Goal: Task Accomplishment & Management: Use online tool/utility

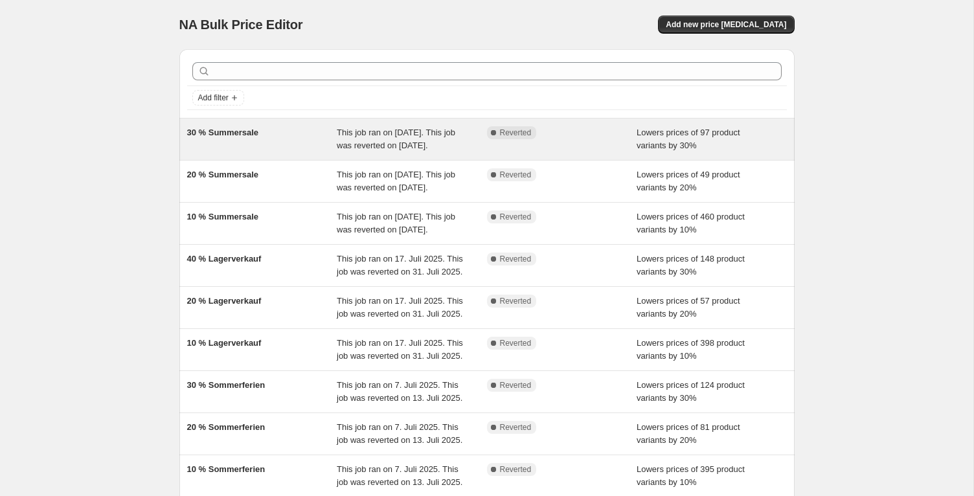
click at [240, 142] on div "30 % Summersale" at bounding box center [262, 139] width 150 height 26
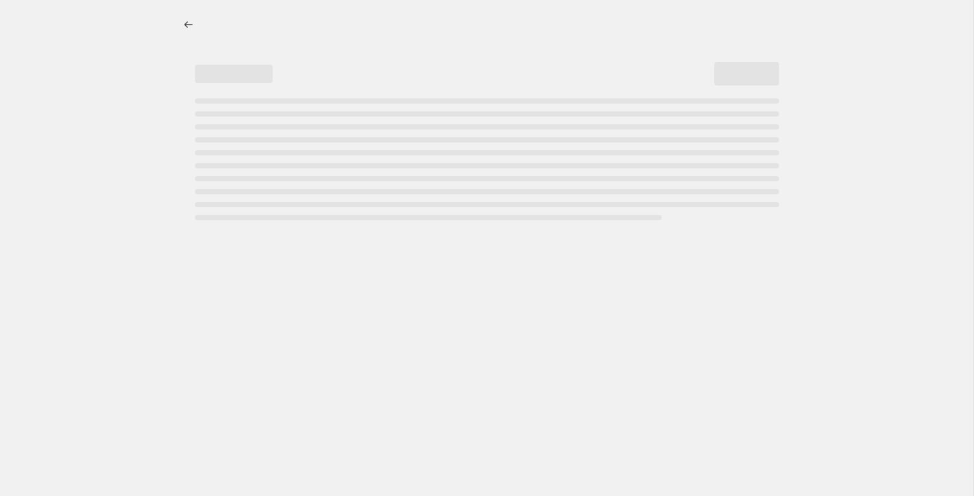
select select "percentage"
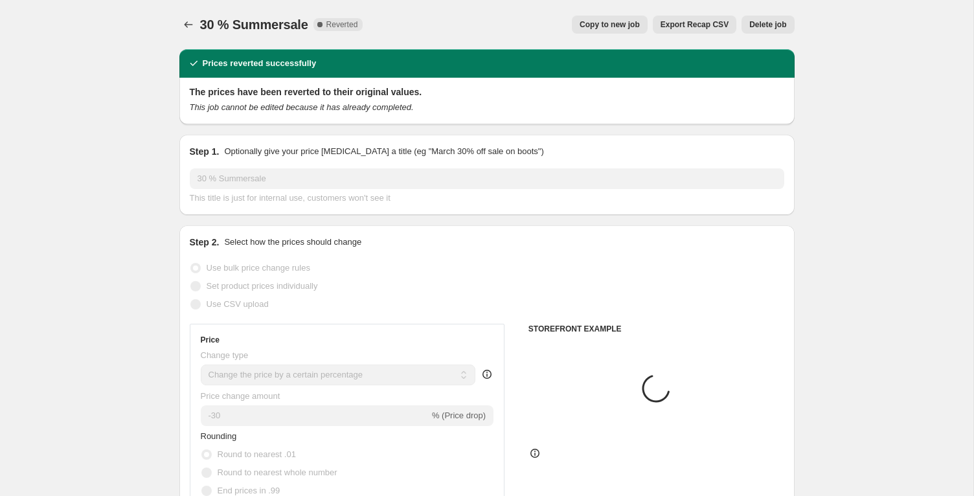
select select "tag"
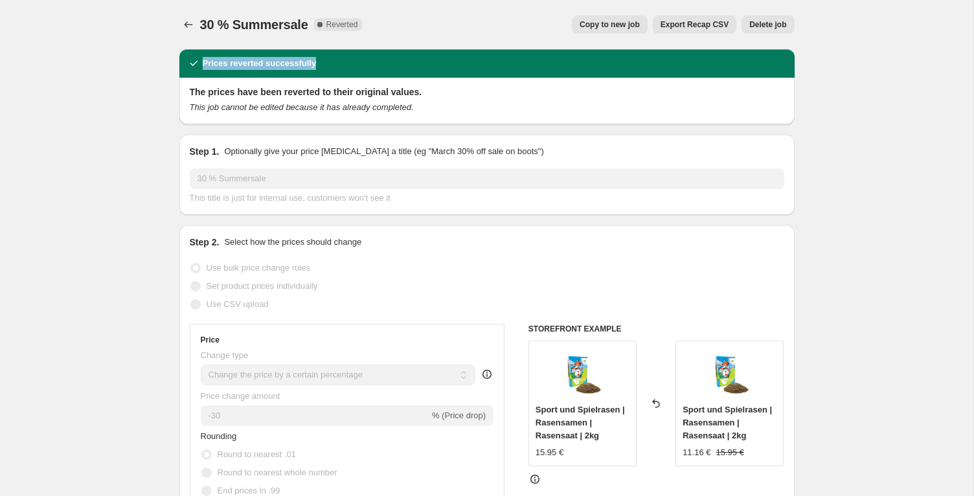
drag, startPoint x: 205, startPoint y: 63, endPoint x: 531, endPoint y: 71, distance: 325.9
click at [514, 71] on div "Prices reverted successfully" at bounding box center [486, 63] width 615 height 29
click at [527, 84] on div "The prices have been reverted to their original values. This job cannot be edit…" at bounding box center [486, 101] width 615 height 47
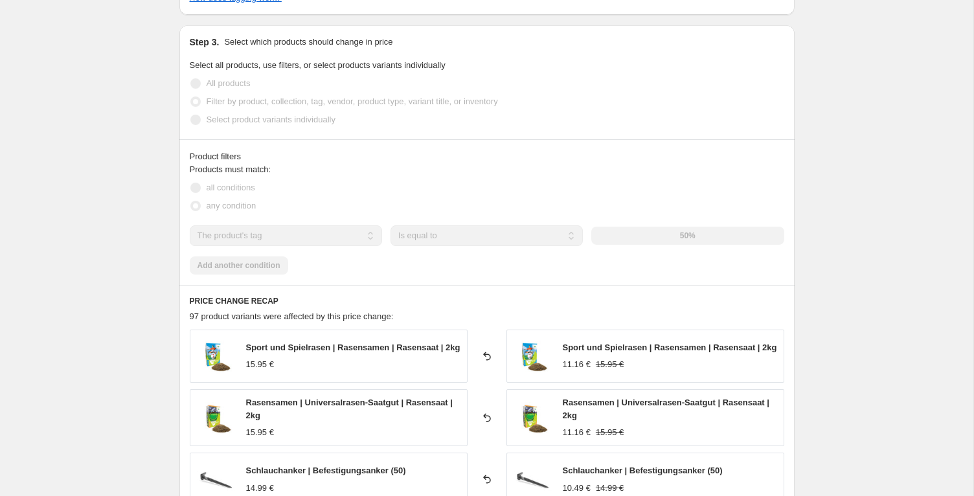
scroll to position [1325, 0]
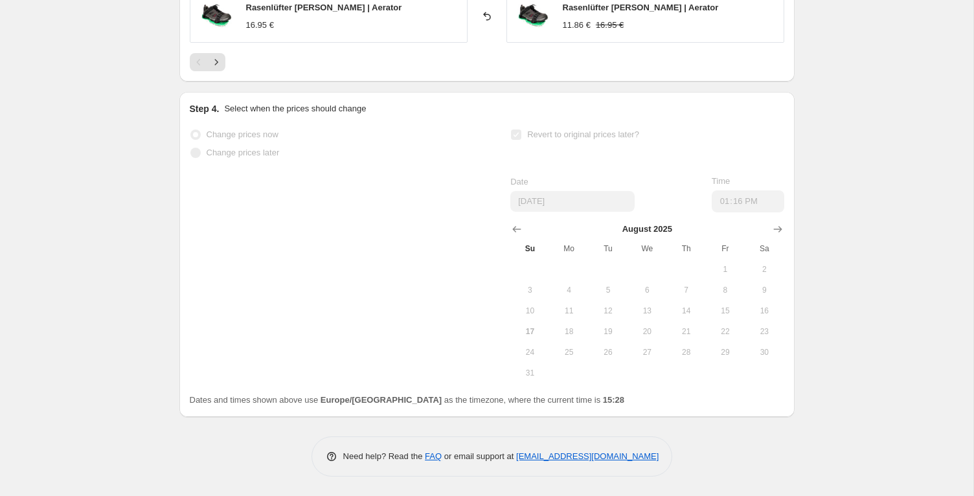
drag, startPoint x: 566, startPoint y: 128, endPoint x: 562, endPoint y: 141, distance: 14.1
click at [566, 128] on span "Revert to original prices later?" at bounding box center [583, 134] width 112 height 13
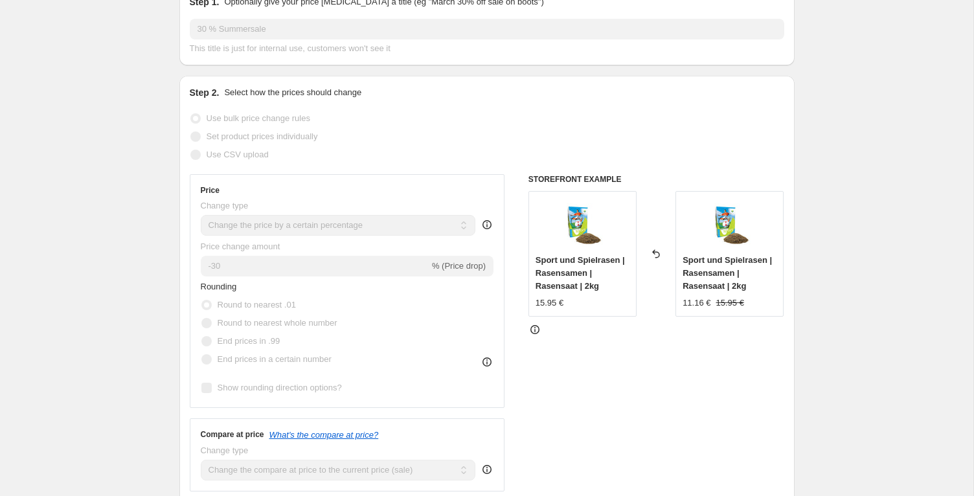
scroll to position [0, 0]
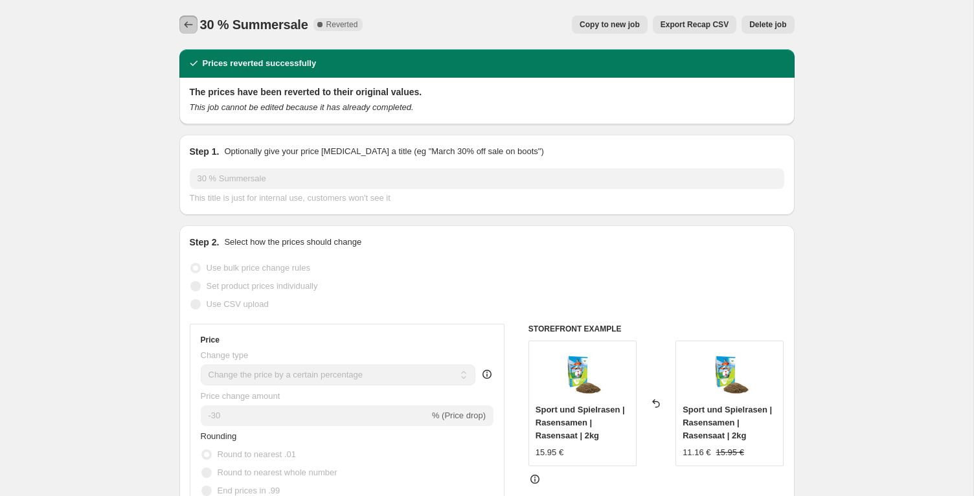
click at [189, 25] on icon "Price change jobs" at bounding box center [188, 24] width 8 height 6
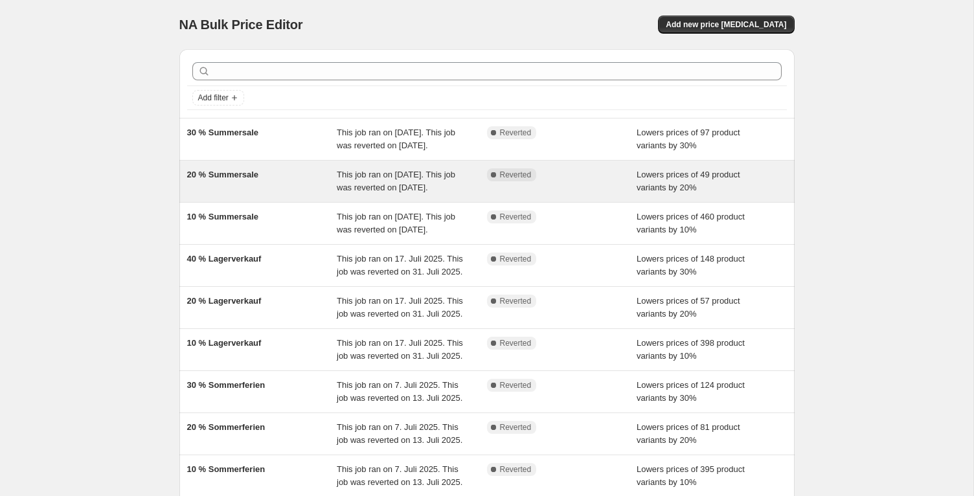
click at [720, 194] on div "Lowers prices of 49 product variants by 20%" at bounding box center [712, 181] width 150 height 26
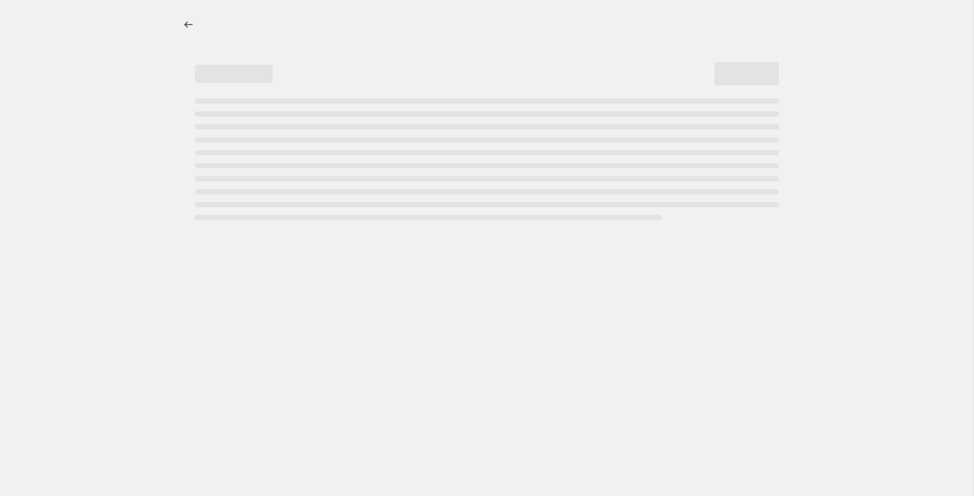
select select "percentage"
select select "tag"
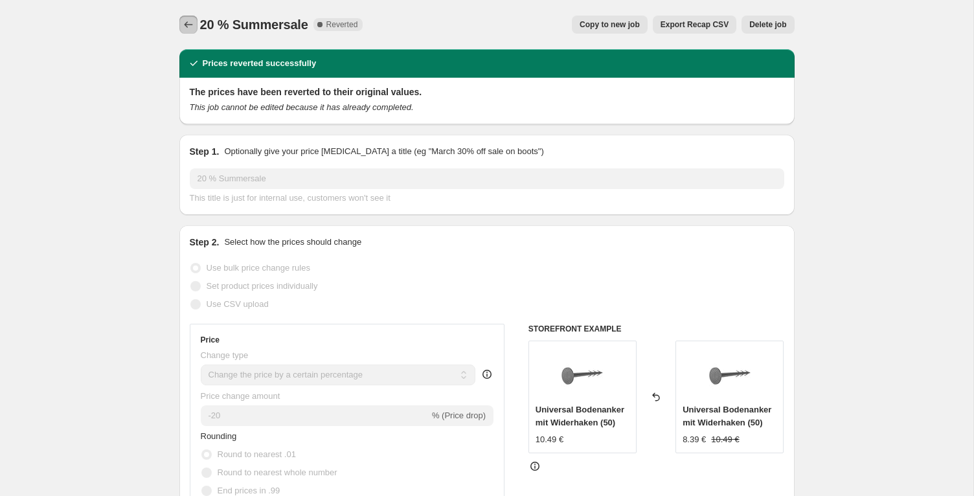
click at [186, 26] on icon "Price change jobs" at bounding box center [188, 24] width 13 height 13
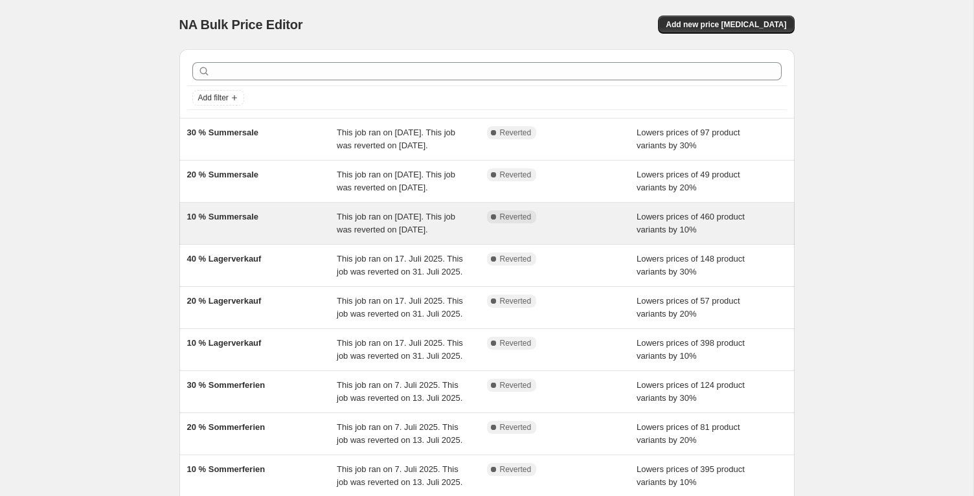
click at [323, 236] on div "10 % Summersale" at bounding box center [262, 224] width 150 height 26
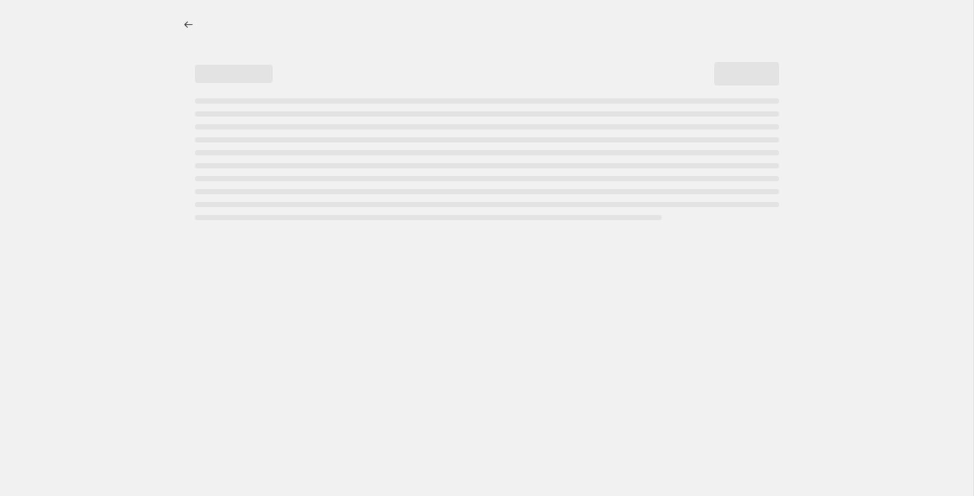
select select "percentage"
select select "tag"
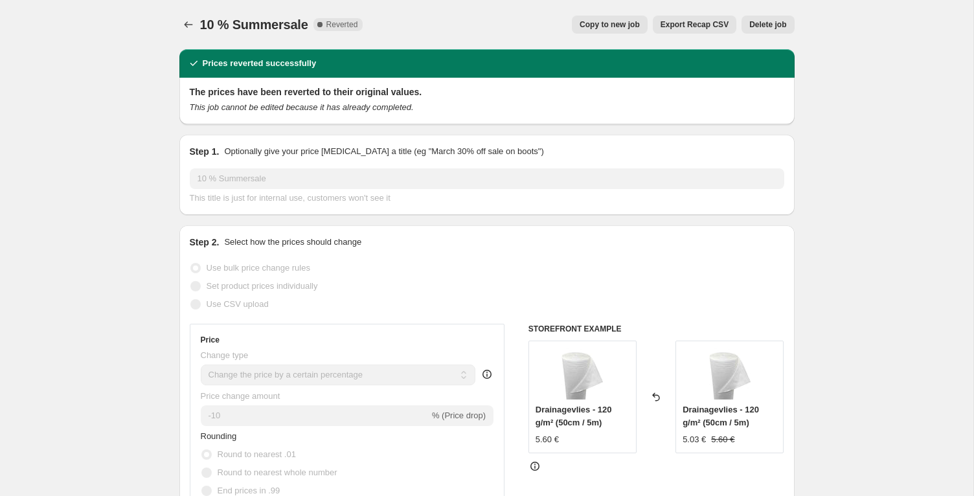
click at [627, 23] on span "Copy to new job" at bounding box center [610, 24] width 60 height 10
select select "percentage"
select select "tag"
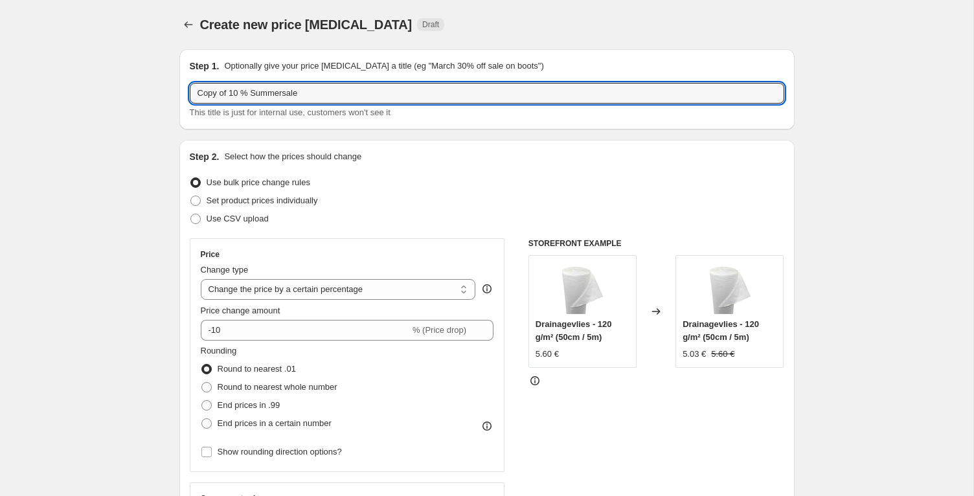
drag, startPoint x: 230, startPoint y: 94, endPoint x: 165, endPoint y: 93, distance: 64.8
click at [184, 96] on div "Step 1. Optionally give your price [MEDICAL_DATA] a title (eg "March 30% off sa…" at bounding box center [486, 89] width 615 height 80
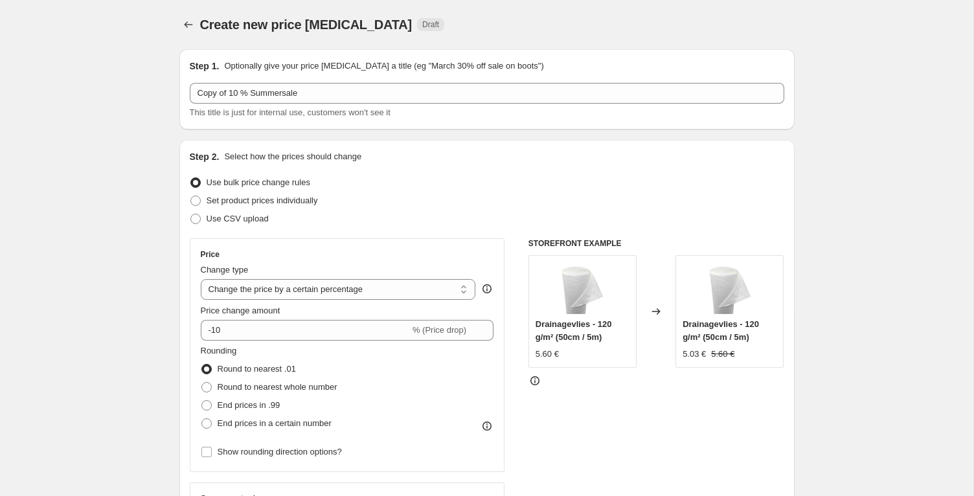
scroll to position [945, 0]
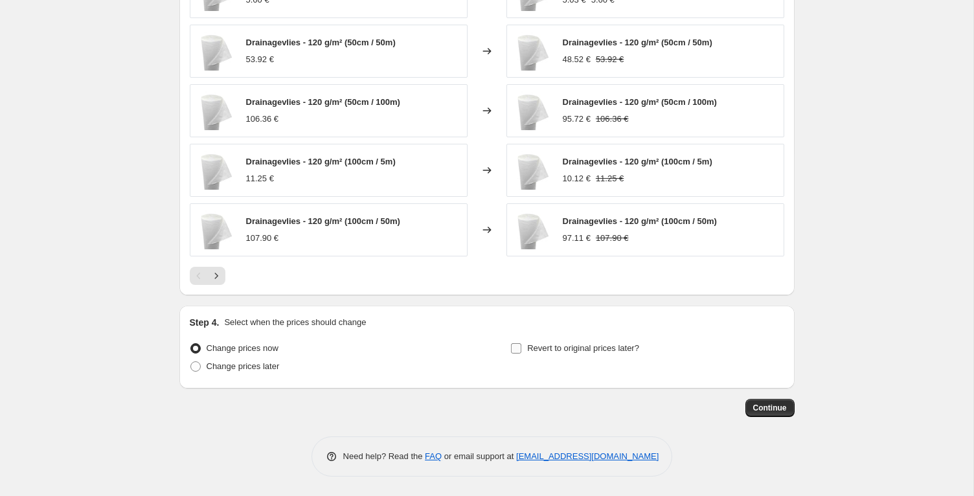
click at [521, 350] on input "Revert to original prices later?" at bounding box center [516, 348] width 10 height 10
checkbox input "true"
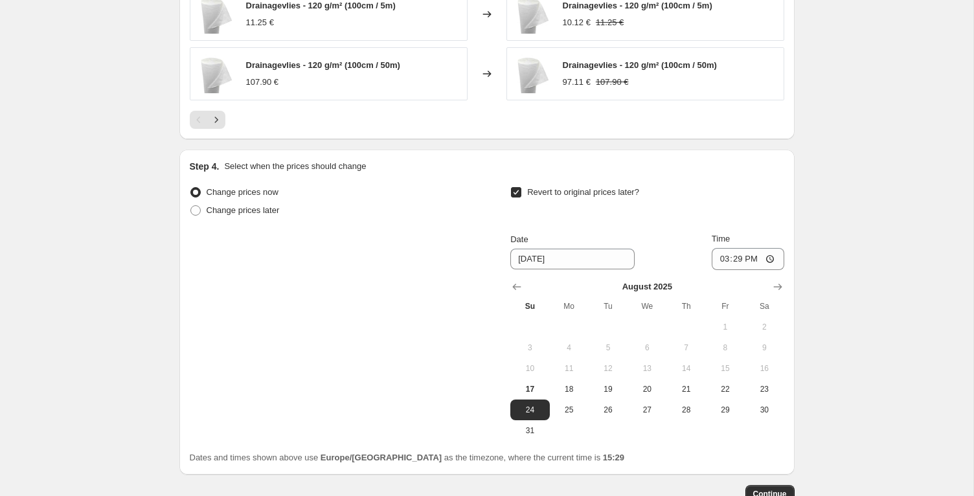
scroll to position [1187, 0]
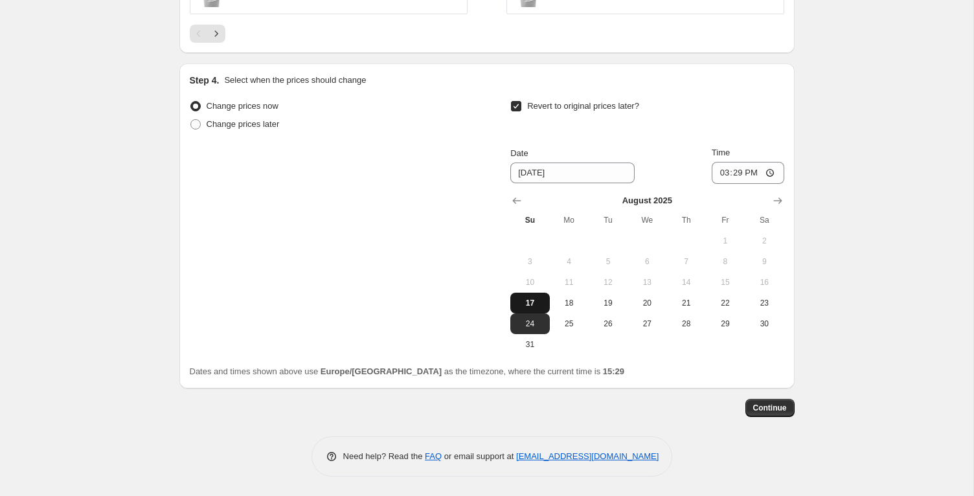
click at [537, 306] on span "17" at bounding box center [530, 303] width 29 height 10
type input "[DATE]"
click at [735, 174] on input "15:29" at bounding box center [748, 173] width 73 height 22
type input "23:59"
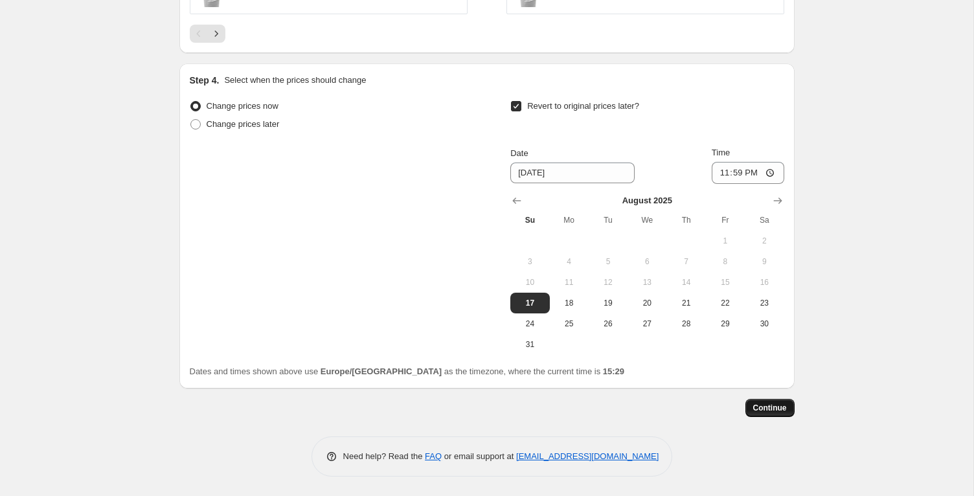
click at [768, 406] on span "Continue" at bounding box center [770, 408] width 34 height 10
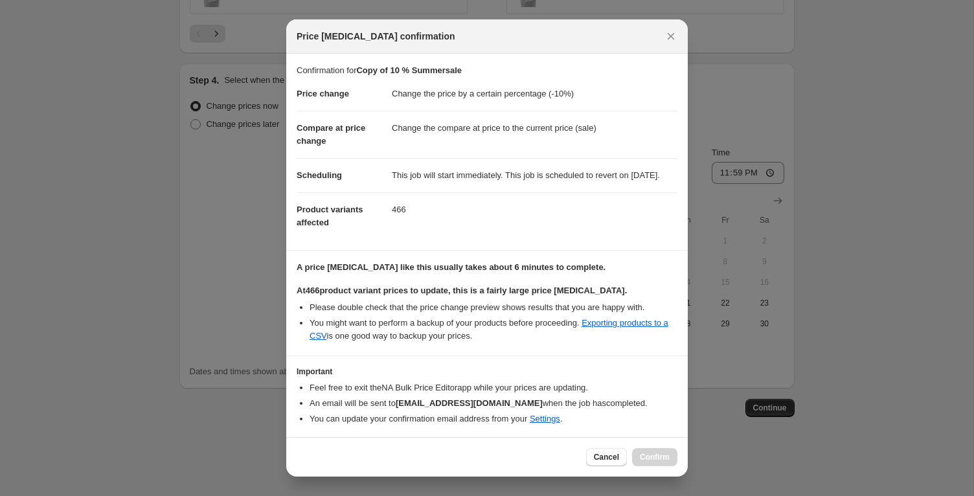
scroll to position [54, 0]
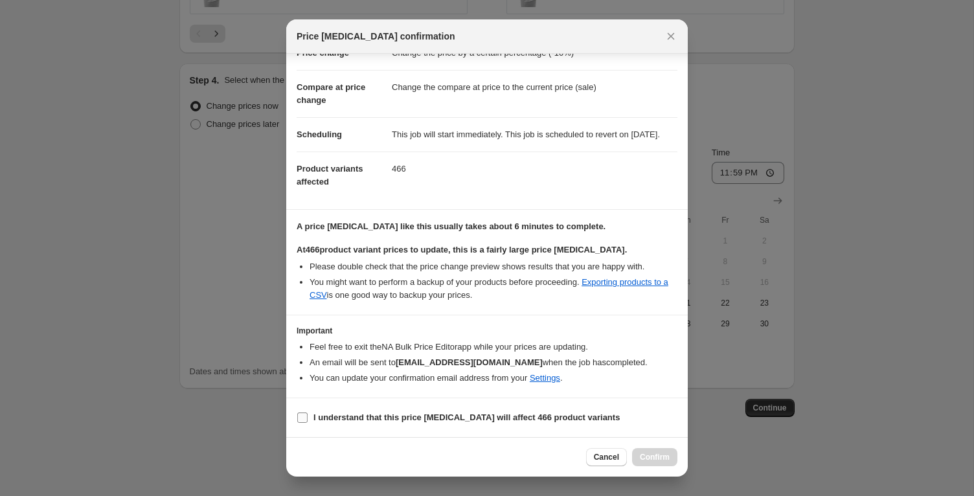
click at [330, 424] on span "I understand that this price [MEDICAL_DATA] will affect 466 product variants" at bounding box center [467, 417] width 306 height 13
click at [308, 423] on input "I understand that this price [MEDICAL_DATA] will affect 466 product variants" at bounding box center [302, 418] width 10 height 10
checkbox input "true"
click at [647, 455] on span "Confirm" at bounding box center [655, 457] width 30 height 10
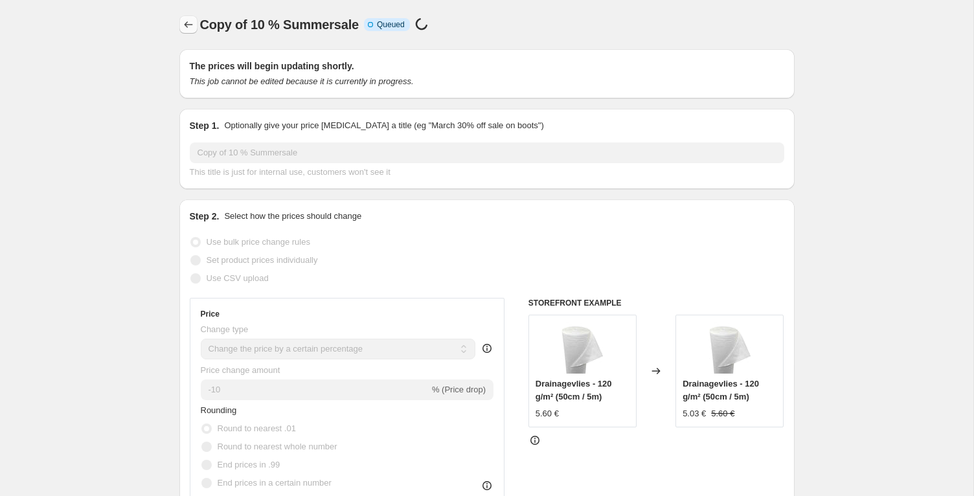
click at [188, 22] on icon "Price change jobs" at bounding box center [188, 24] width 13 height 13
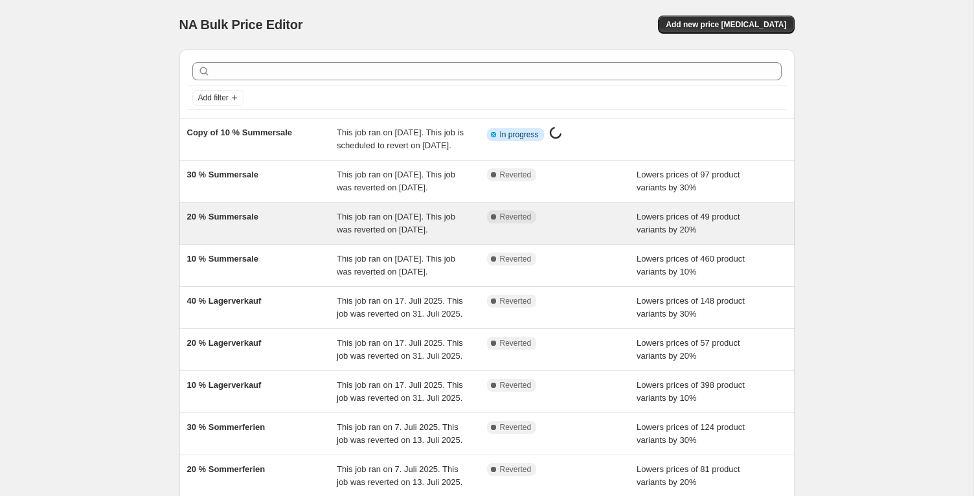
click at [279, 236] on div "20 % Summersale" at bounding box center [262, 224] width 150 height 26
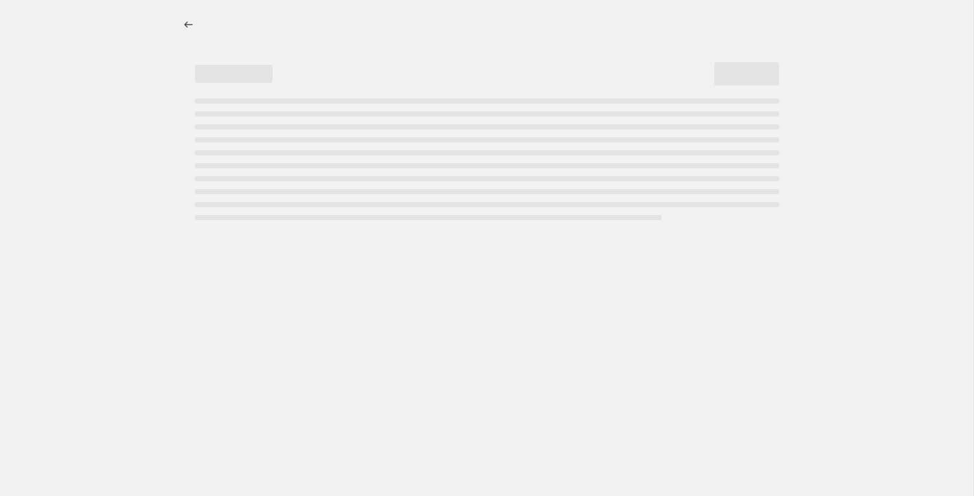
select select "percentage"
select select "tag"
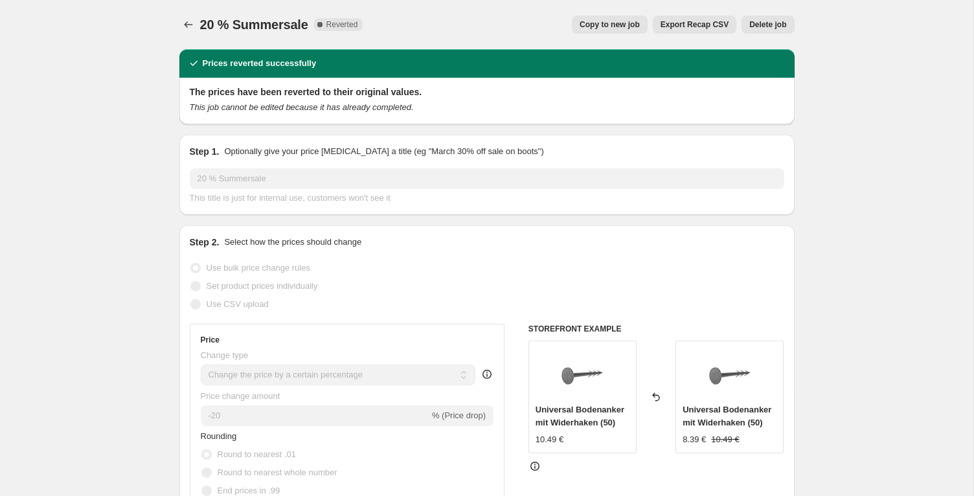
click at [601, 33] on button "Copy to new job" at bounding box center [610, 25] width 76 height 18
select select "percentage"
select select "tag"
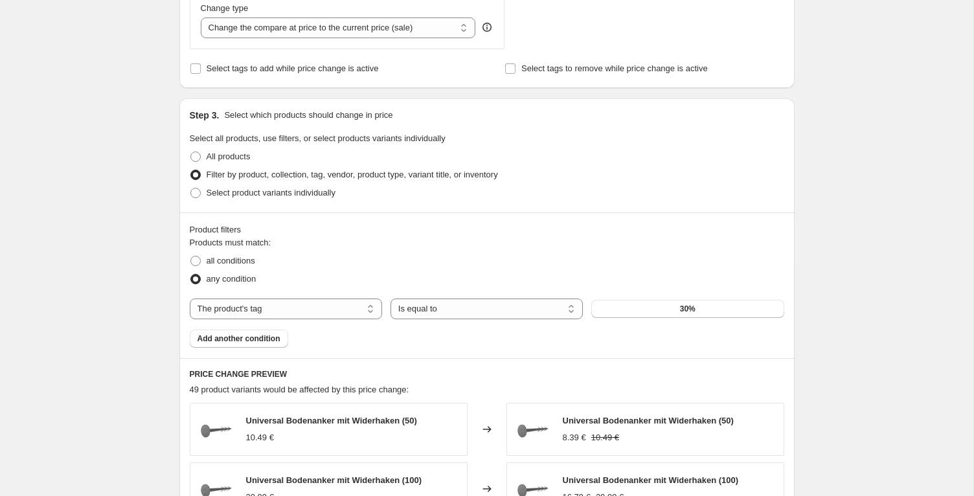
scroll to position [948, 0]
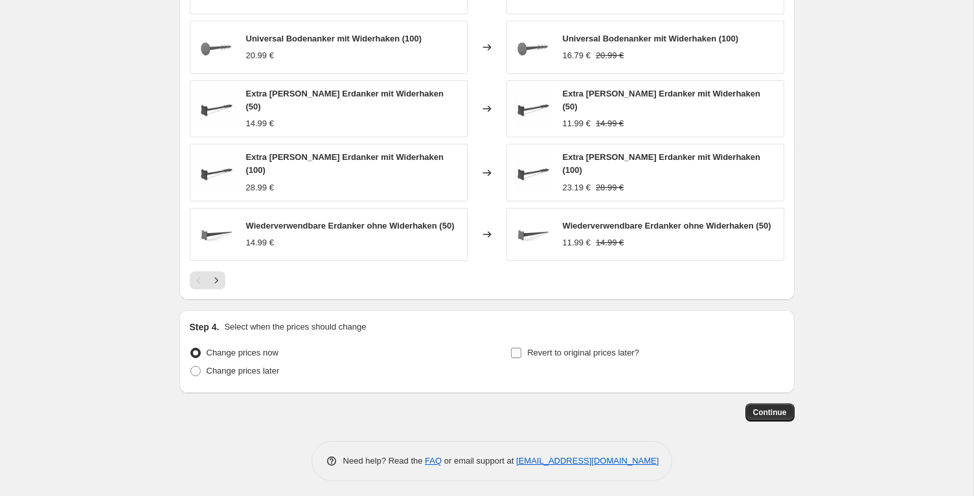
click at [512, 348] on input "Revert to original prices later?" at bounding box center [516, 353] width 10 height 10
checkbox input "true"
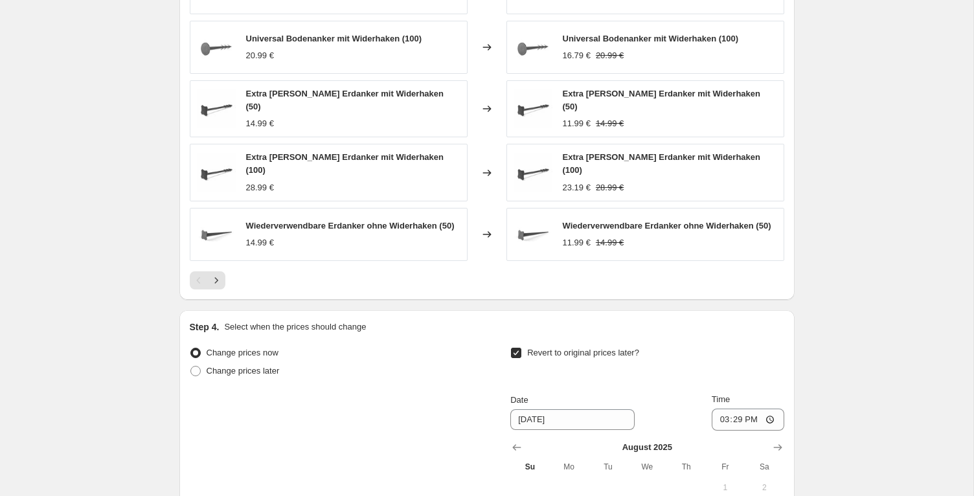
scroll to position [1191, 0]
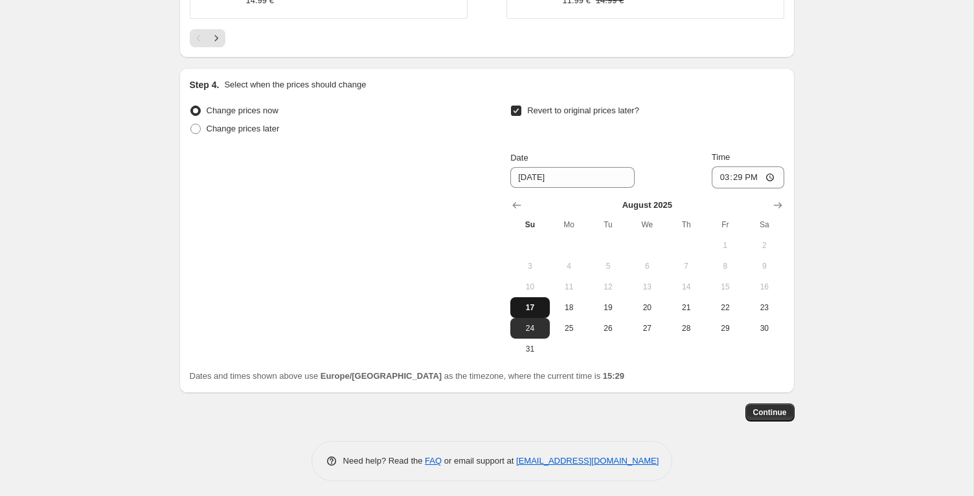
click at [532, 307] on span "17" at bounding box center [530, 308] width 29 height 10
type input "[DATE]"
click at [737, 174] on input "15:29" at bounding box center [748, 177] width 73 height 22
type input "23:59"
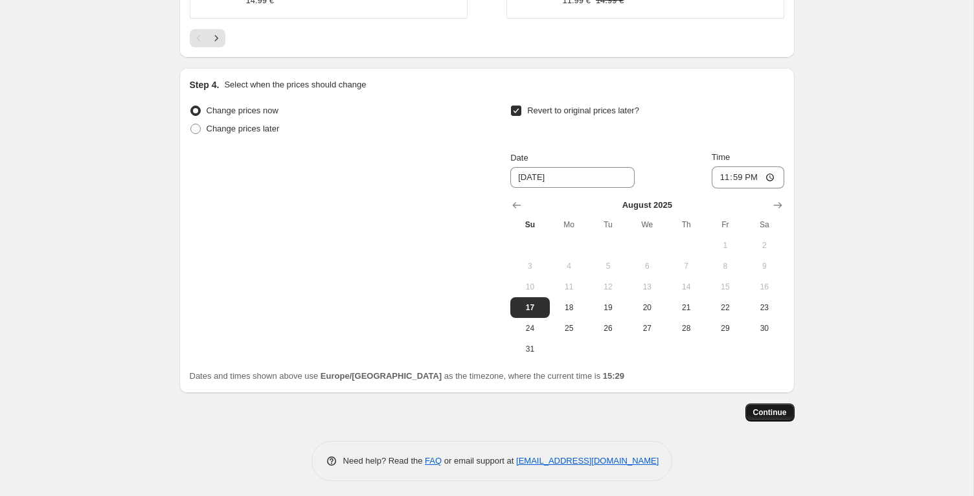
click at [768, 413] on span "Continue" at bounding box center [770, 412] width 34 height 10
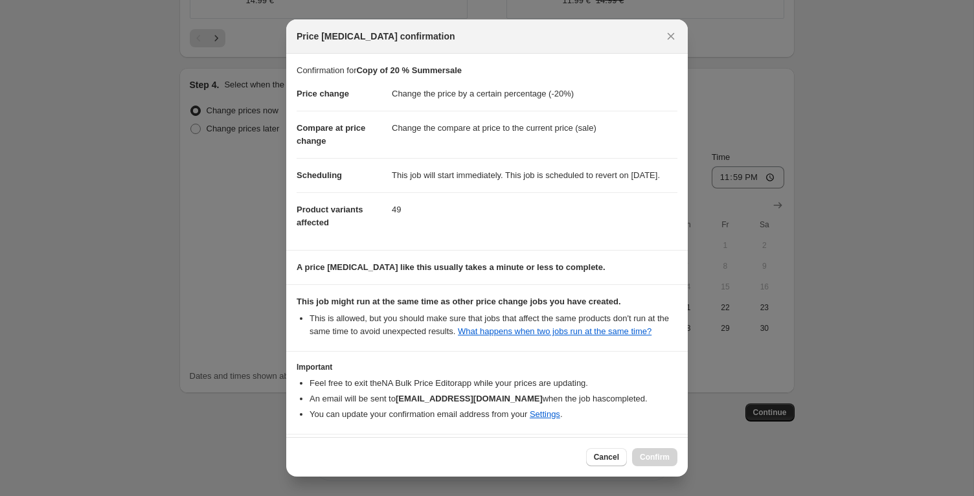
scroll to position [75, 0]
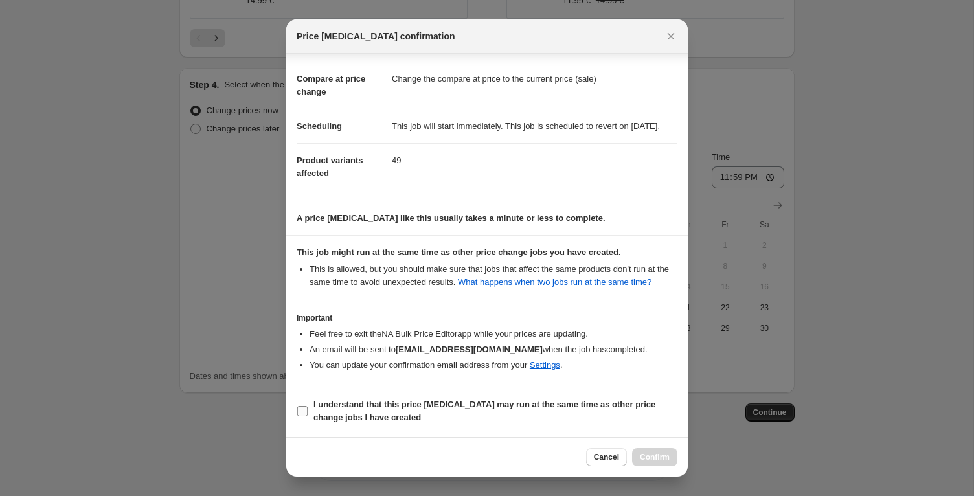
click at [370, 413] on b "I understand that this price [MEDICAL_DATA] may run at the same time as other p…" at bounding box center [485, 411] width 342 height 23
click at [308, 413] on input "I understand that this price [MEDICAL_DATA] may run at the same time as other p…" at bounding box center [302, 411] width 10 height 10
checkbox input "true"
click at [651, 457] on span "Confirm" at bounding box center [655, 457] width 30 height 10
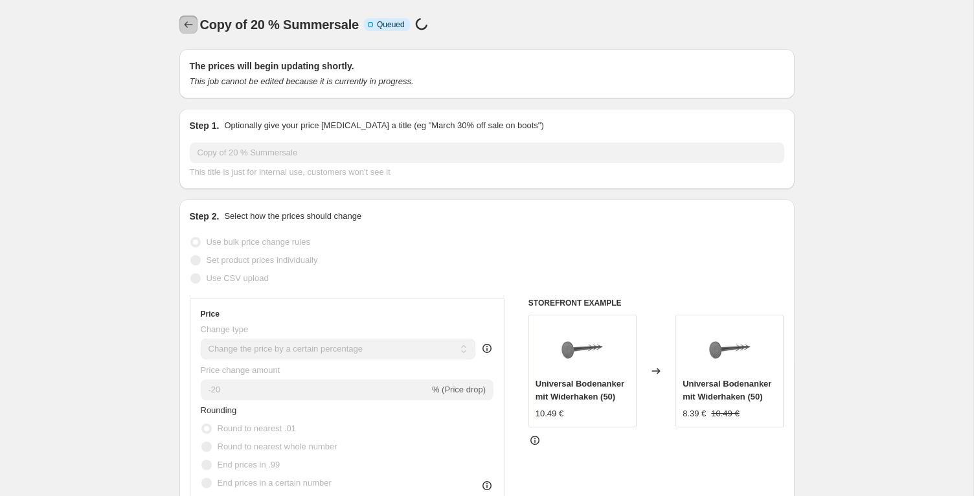
click at [190, 26] on icon "Price change jobs" at bounding box center [188, 24] width 13 height 13
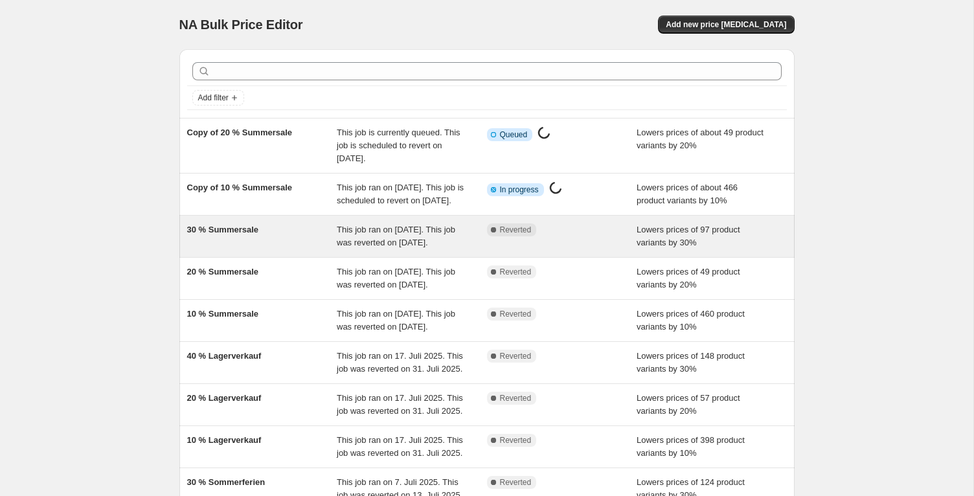
click at [264, 244] on div "30 % Summersale" at bounding box center [262, 237] width 150 height 26
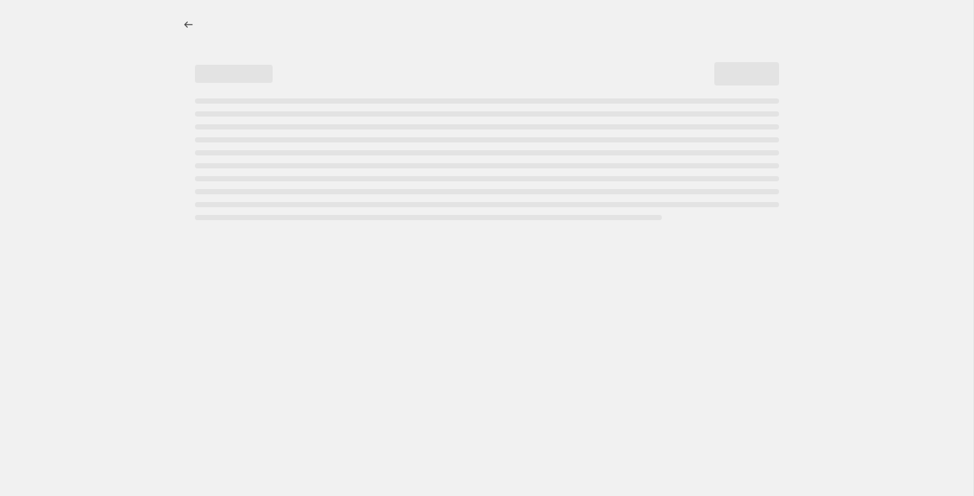
select select "percentage"
select select "tag"
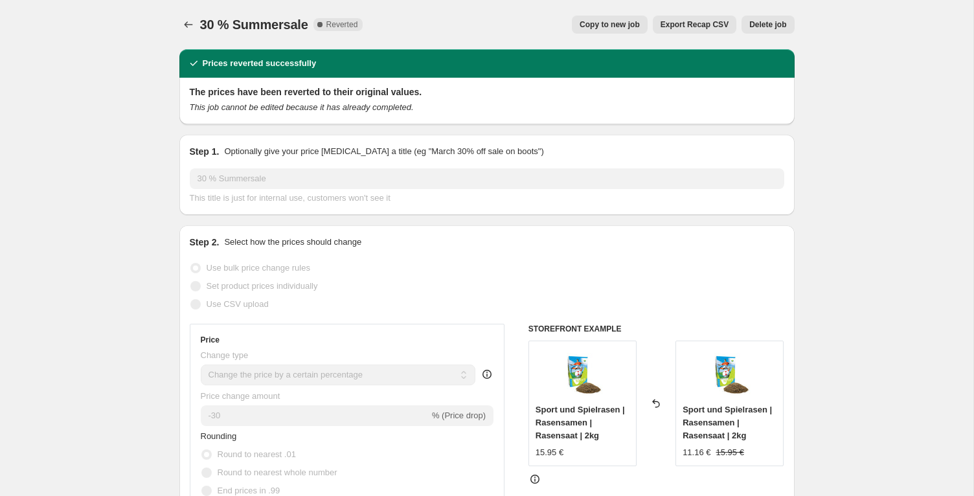
click at [640, 28] on button "Copy to new job" at bounding box center [610, 25] width 76 height 18
select select "percentage"
select select "tag"
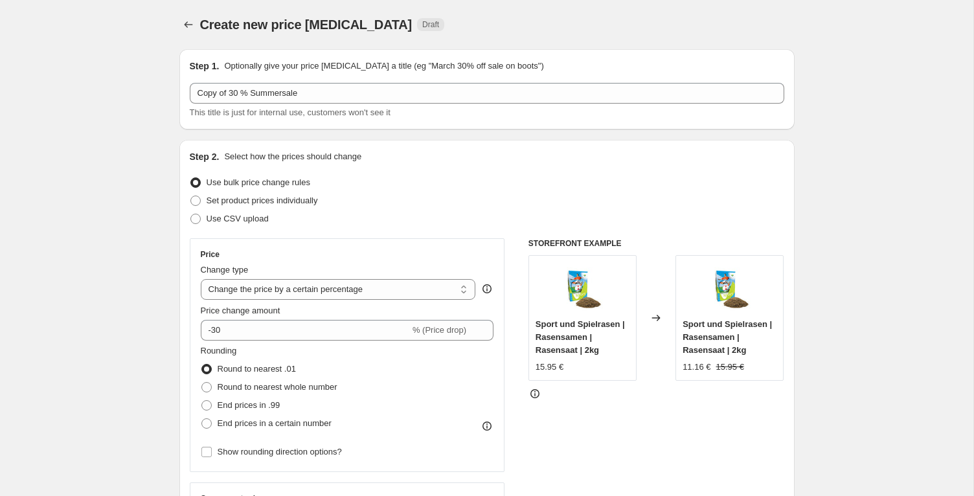
scroll to position [1026, 0]
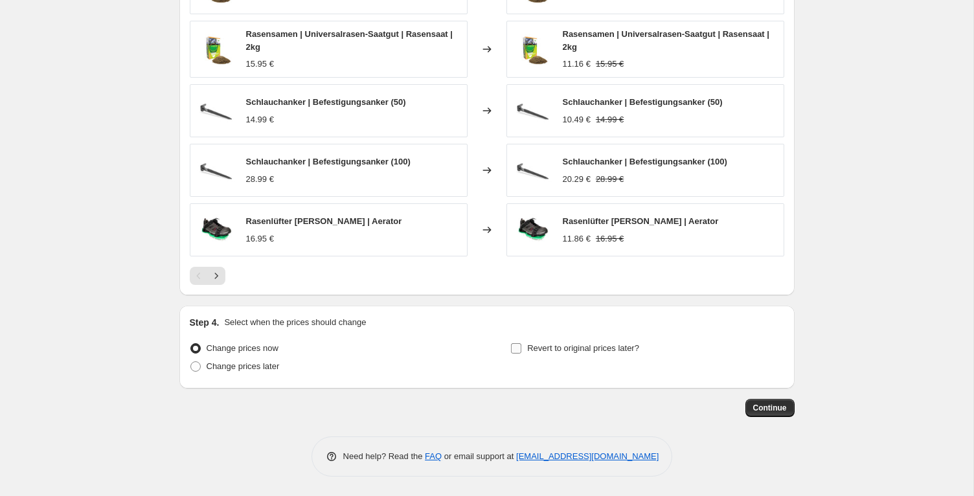
click at [523, 349] on label "Revert to original prices later?" at bounding box center [574, 348] width 129 height 18
click at [522, 349] on input "Revert to original prices later?" at bounding box center [516, 348] width 10 height 10
checkbox input "true"
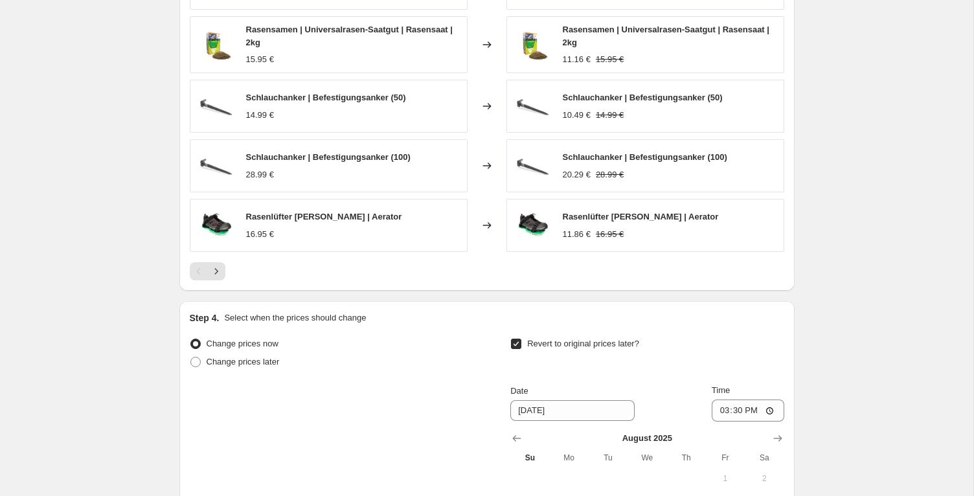
scroll to position [1268, 0]
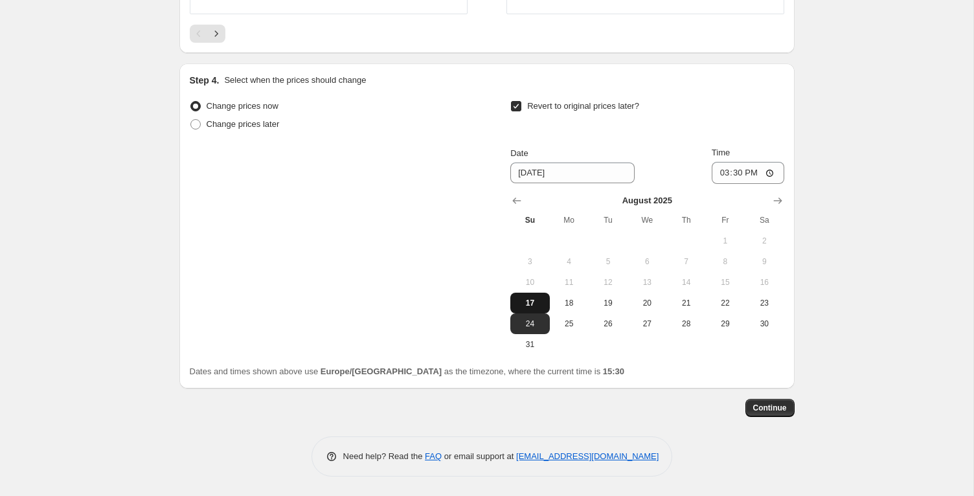
click at [523, 302] on span "17" at bounding box center [530, 303] width 29 height 10
type input "[DATE]"
click at [737, 170] on input "15:30" at bounding box center [748, 173] width 73 height 22
type input "23:05"
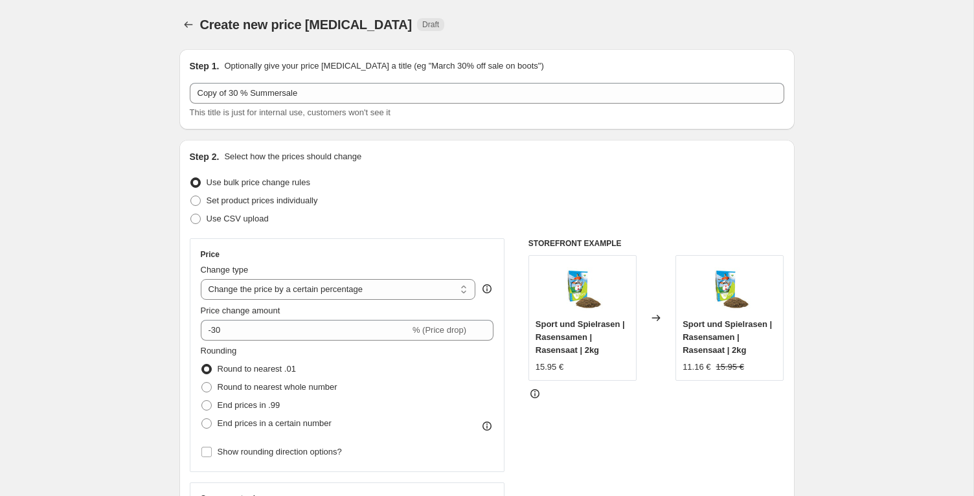
select select "percentage"
select select "tag"
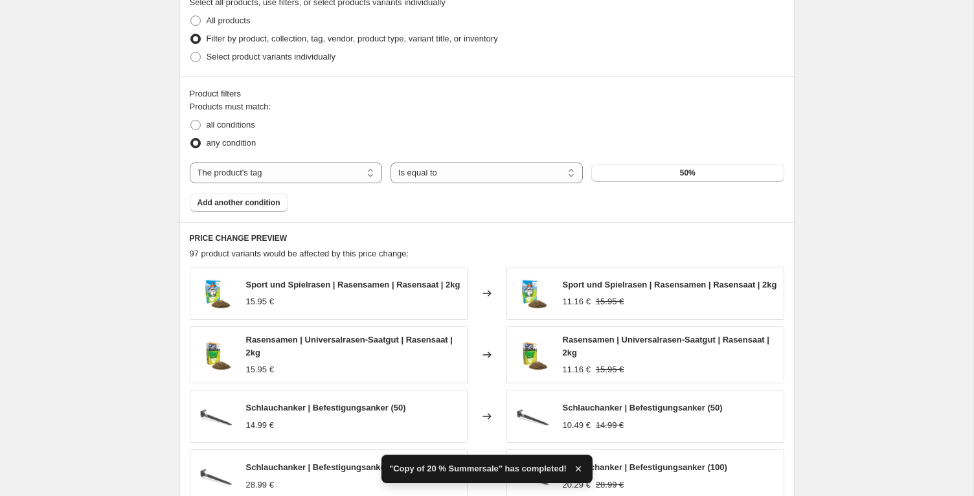
scroll to position [1268, 0]
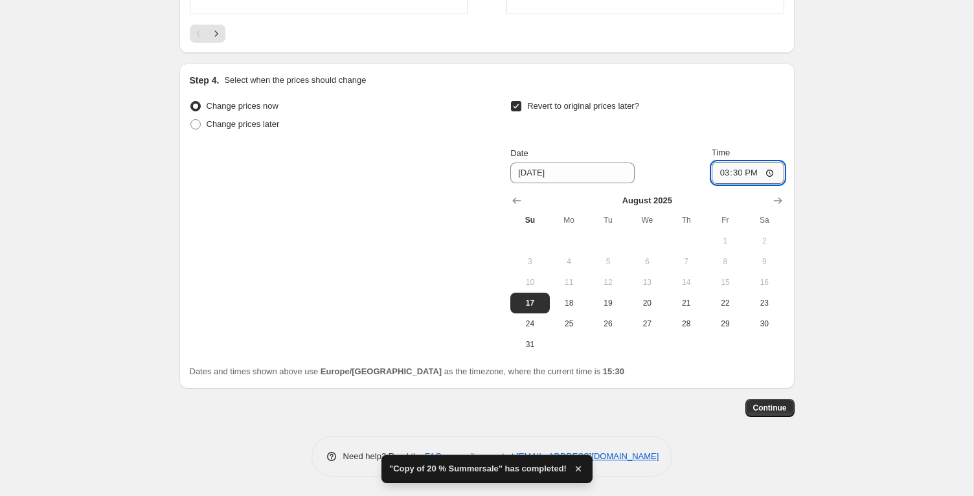
click at [750, 175] on input "15:30" at bounding box center [748, 173] width 73 height 22
click at [737, 174] on input "15:30" at bounding box center [748, 173] width 73 height 22
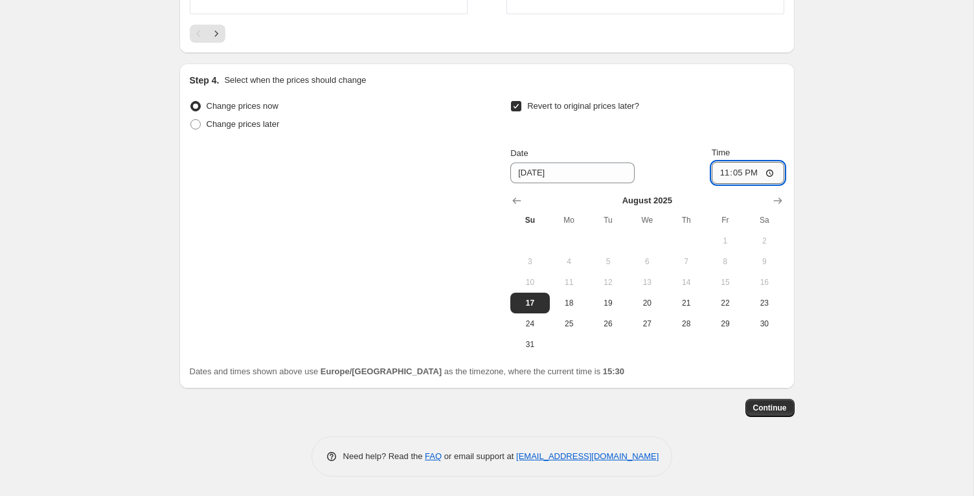
type input "23:59"
click at [784, 405] on span "Continue" at bounding box center [770, 408] width 34 height 10
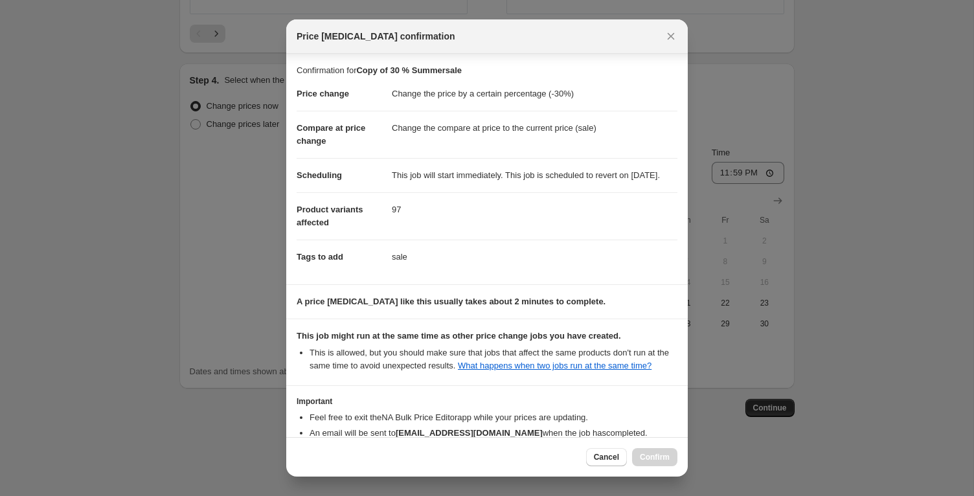
scroll to position [109, 0]
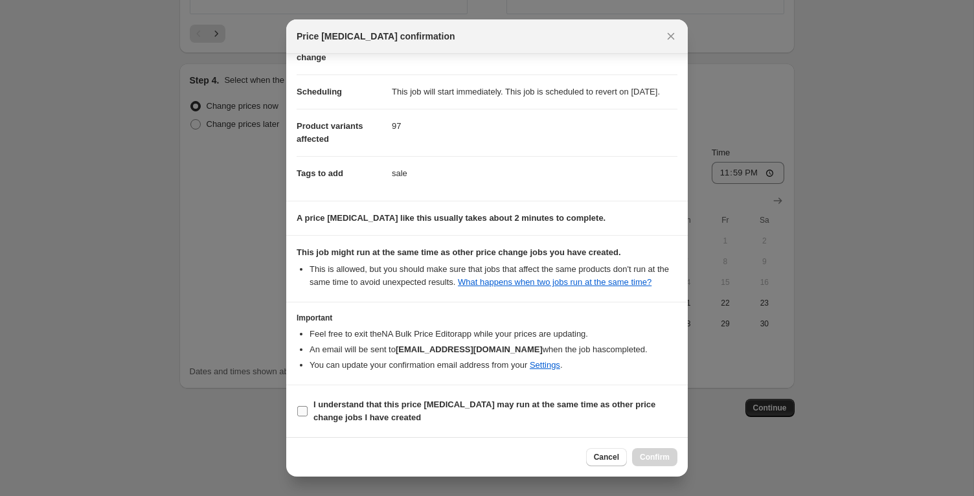
drag, startPoint x: 352, startPoint y: 407, endPoint x: 415, endPoint y: 420, distance: 63.7
click at [353, 407] on b "I understand that this price [MEDICAL_DATA] may run at the same time as other p…" at bounding box center [485, 411] width 342 height 23
select select "percentage"
select select "tag"
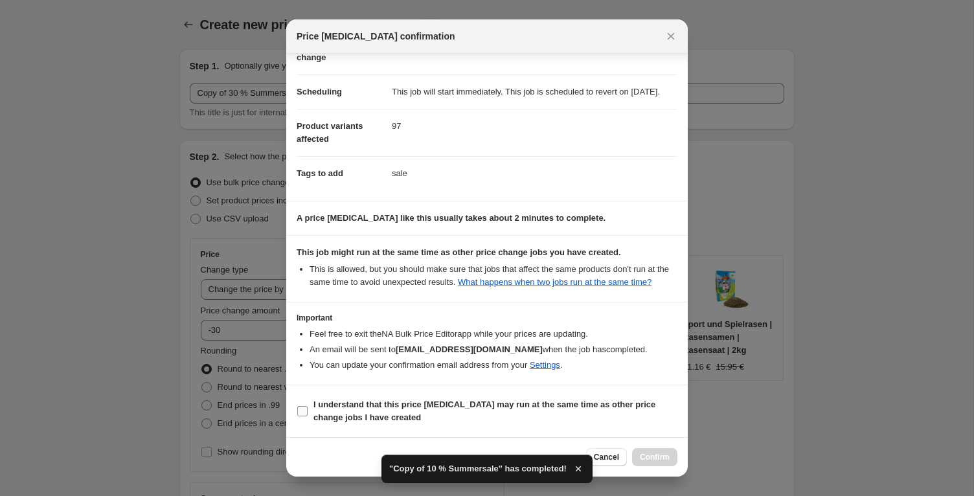
click at [340, 412] on b "I understand that this price [MEDICAL_DATA] may run at the same time as other p…" at bounding box center [485, 411] width 342 height 23
click at [308, 412] on input "I understand that this price [MEDICAL_DATA] may run at the same time as other p…" at bounding box center [302, 411] width 10 height 10
checkbox input "true"
click at [659, 453] on span "Confirm" at bounding box center [655, 457] width 30 height 10
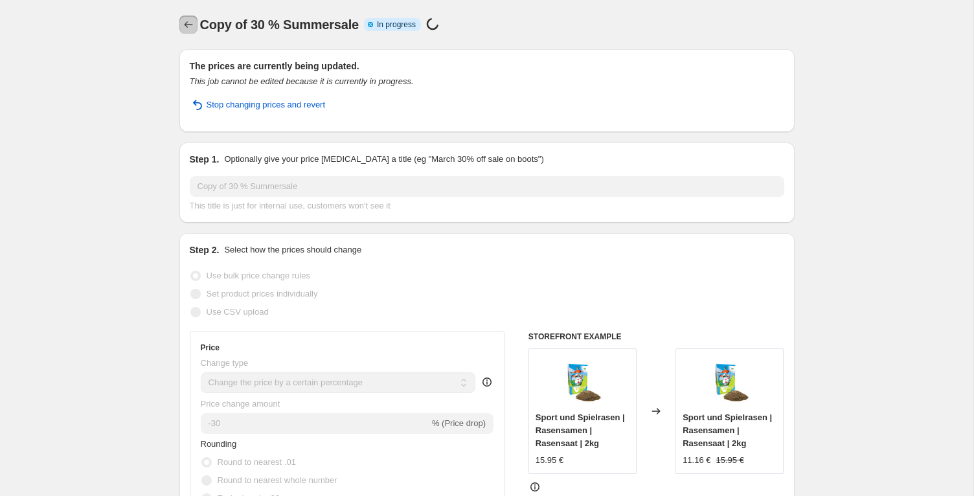
click at [185, 22] on icon "Price change jobs" at bounding box center [188, 24] width 13 height 13
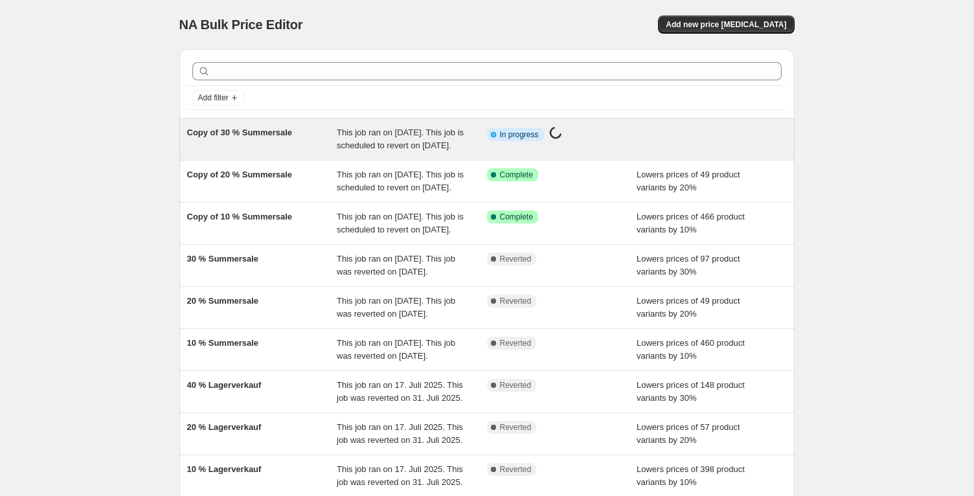
click at [278, 138] on div "Copy of 30 % Summersale" at bounding box center [262, 139] width 150 height 26
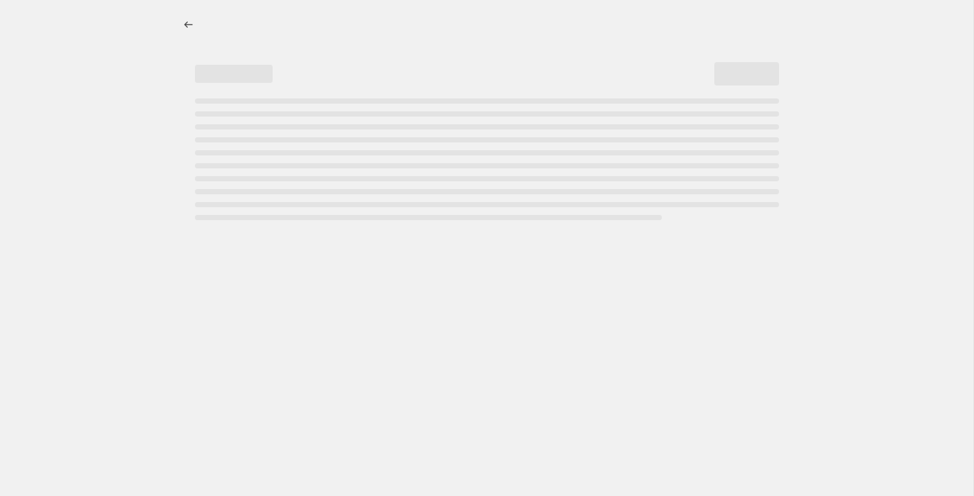
select select "percentage"
select select "tag"
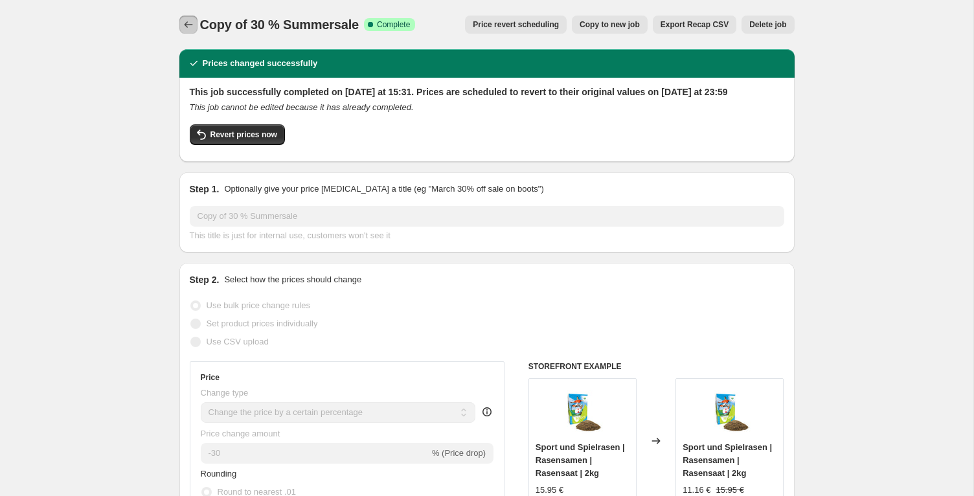
click at [187, 18] on icon "Price change jobs" at bounding box center [188, 24] width 13 height 13
